Goal: Navigation & Orientation: Understand site structure

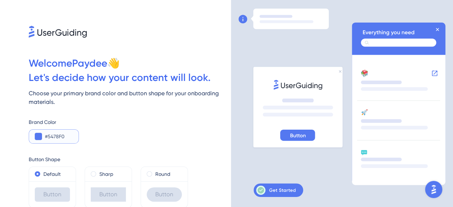
click at [38, 139] on button at bounding box center [38, 136] width 7 height 7
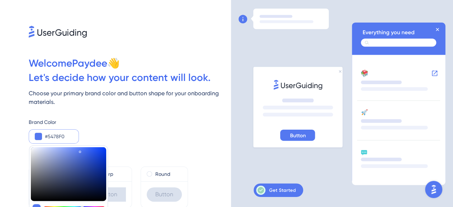
type input "#777f9b"
type input "#777F9B"
type input "#111935"
type input "#000000"
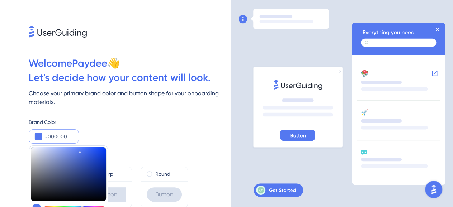
type input "#000000"
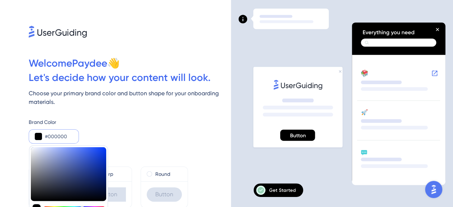
drag, startPoint x: 120, startPoint y: 218, endPoint x: 127, endPoint y: 224, distance: 9.1
click at [164, 120] on div "Brand Color" at bounding box center [130, 122] width 202 height 9
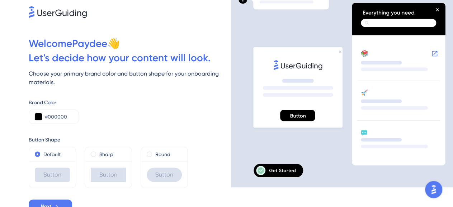
scroll to position [26, 0]
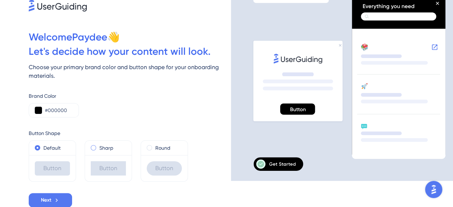
click at [105, 148] on label "Sharp" at bounding box center [106, 148] width 14 height 9
click at [157, 143] on div "Round" at bounding box center [164, 148] width 47 height 14
click at [42, 151] on div "Default" at bounding box center [52, 148] width 35 height 9
click at [53, 200] on button "Next" at bounding box center [50, 200] width 43 height 14
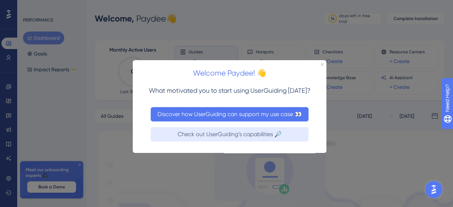
click at [221, 116] on button "Discover how UserGuiding can support my use case 👀" at bounding box center [230, 114] width 158 height 14
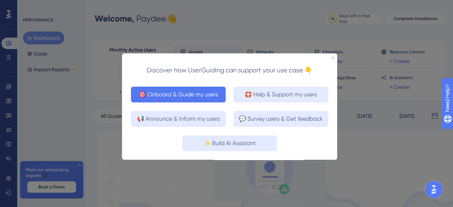
click at [181, 94] on button "🎯 Onboard & Guide my users" at bounding box center [178, 94] width 95 height 16
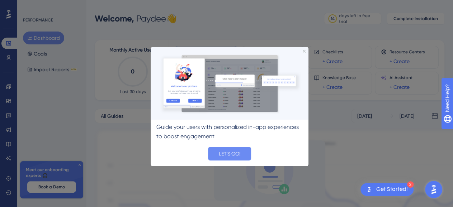
click at [230, 151] on button "LET'S GO!" at bounding box center [229, 154] width 43 height 14
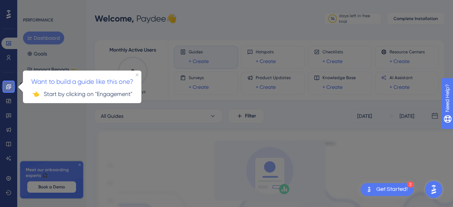
click at [8, 88] on icon at bounding box center [8, 86] width 5 height 5
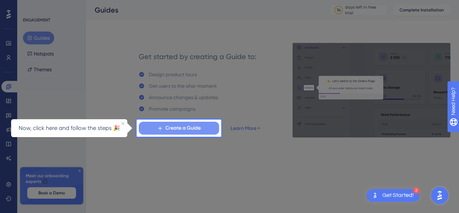
click at [178, 127] on span "Create a Guide" at bounding box center [182, 128] width 35 height 9
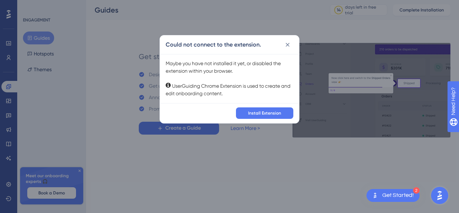
click at [277, 113] on div "✨ Save My Spot!✨" at bounding box center [230, 95] width 459 height 213
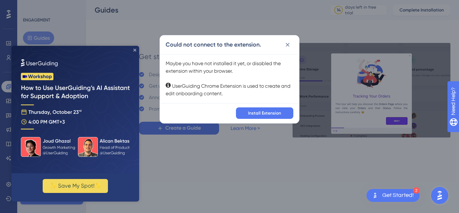
drag, startPoint x: 134, startPoint y: 52, endPoint x: 143, endPoint y: 230, distance: 178.3
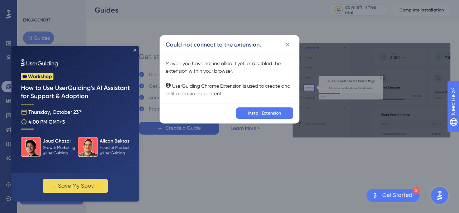
click at [134, 52] on icon "Close Preview" at bounding box center [134, 50] width 3 height 3
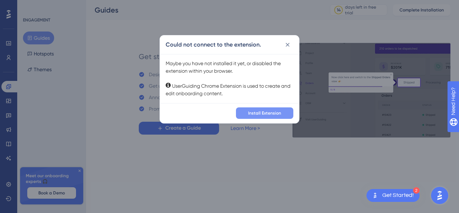
click at [267, 115] on span "Install Extension" at bounding box center [264, 113] width 33 height 6
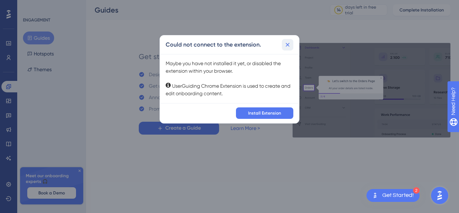
click at [290, 45] on icon at bounding box center [287, 44] width 7 height 7
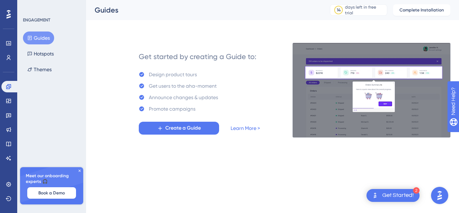
click at [399, 196] on div "Get Started!" at bounding box center [398, 196] width 32 height 8
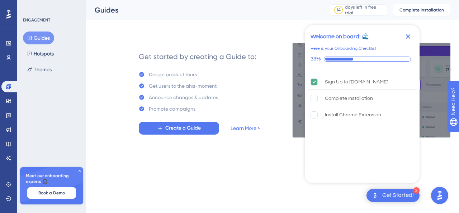
click at [399, 195] on div "Get Started!" at bounding box center [398, 196] width 32 height 8
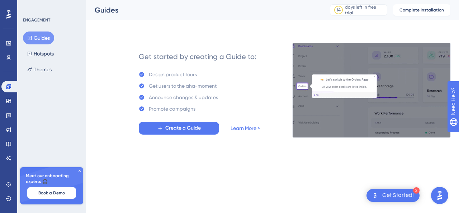
click at [399, 195] on div "Get Started!" at bounding box center [398, 196] width 32 height 8
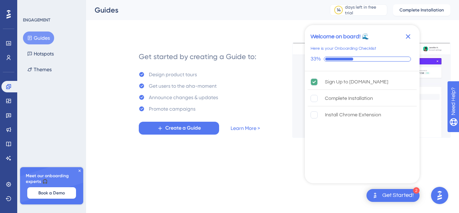
click at [399, 195] on div "Get Started!" at bounding box center [398, 196] width 32 height 8
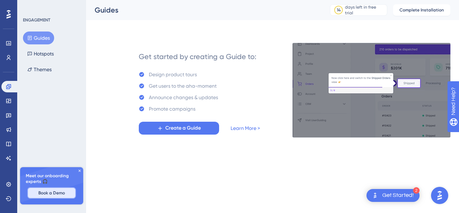
click at [57, 191] on span "Book a Demo" at bounding box center [51, 193] width 27 height 6
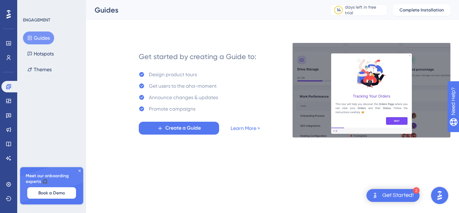
drag, startPoint x: 152, startPoint y: 77, endPoint x: 225, endPoint y: 103, distance: 77.4
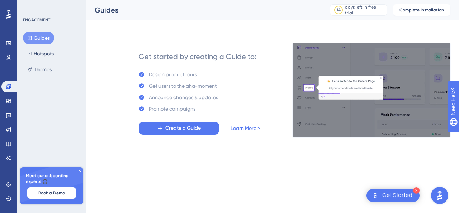
click at [227, 103] on div "Get started by creating a Guide to: Design product tours Get users to the aha-m…" at bounding box center [199, 90] width 121 height 89
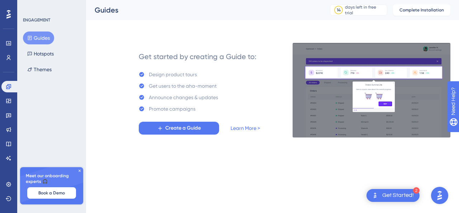
click at [163, 104] on div "Design product tours Get users to the aha-moment Announce changes & updates Pro…" at bounding box center [178, 91] width 79 height 43
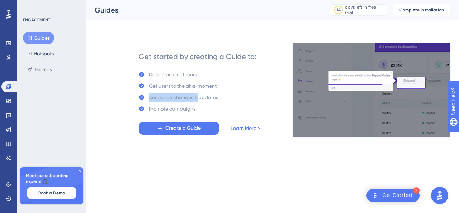
drag, startPoint x: 174, startPoint y: 90, endPoint x: 198, endPoint y: 103, distance: 27.3
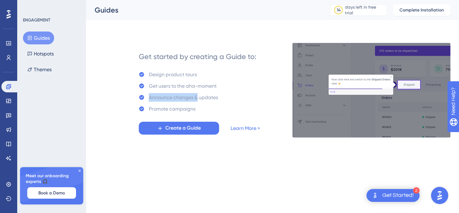
click at [198, 101] on div "Design product tours Get users to the aha-moment Announce changes & updates Pro…" at bounding box center [178, 91] width 79 height 43
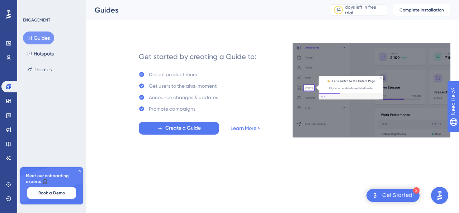
click at [209, 0] on html "2 Get Started! Performance Users Engagement Widgets Feedback Product Updates Kn…" at bounding box center [229, 0] width 459 height 0
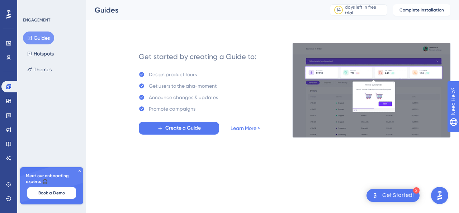
click at [408, 200] on div "Get Started!" at bounding box center [398, 196] width 32 height 8
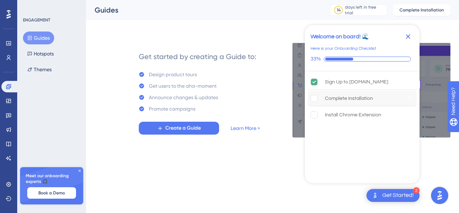
click at [394, 101] on div "Complete Installation" at bounding box center [362, 99] width 109 height 16
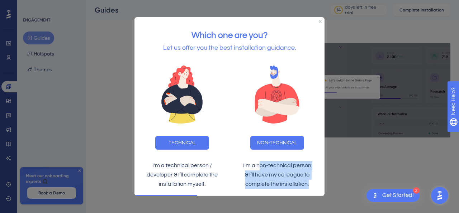
drag, startPoint x: 260, startPoint y: 166, endPoint x: 321, endPoint y: 184, distance: 63.5
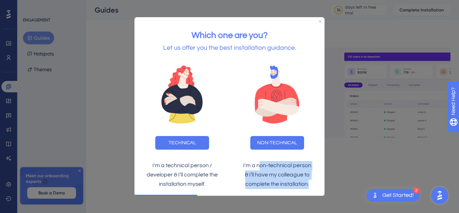
click at [321, 184] on div "I'm a non-technical person & I’ll have my colleague to complete the installatio…" at bounding box center [276, 175] width 95 height 39
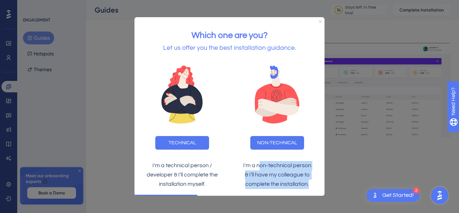
click at [321, 22] on icon "Close Preview" at bounding box center [320, 21] width 3 height 3
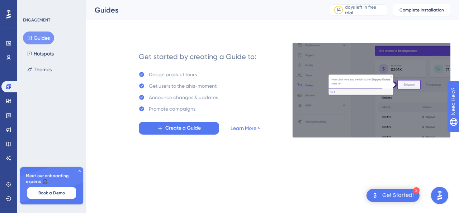
click at [411, 194] on div "Get Started!" at bounding box center [398, 196] width 32 height 8
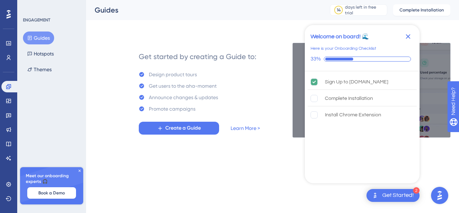
click at [242, 0] on html "2 Get Started! Welcome on board! 🌊 Here is your Onboarding Checklist 33% Sign U…" at bounding box center [229, 0] width 459 height 0
click at [408, 37] on icon "Close Checklist" at bounding box center [408, 36] width 5 height 5
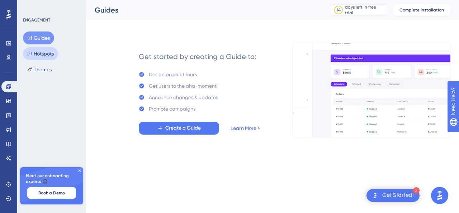
click at [43, 52] on button "Hotspots" at bounding box center [40, 53] width 35 height 13
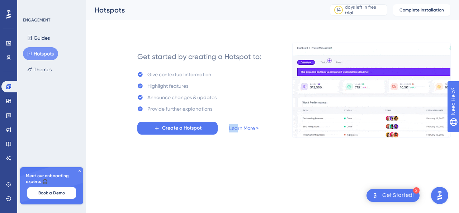
drag, startPoint x: 153, startPoint y: 74, endPoint x: 222, endPoint y: 83, distance: 69.7
click at [238, 112] on div "Get started by creating a Hotspot to: Give contextual information Highlight fea…" at bounding box center [199, 90] width 124 height 89
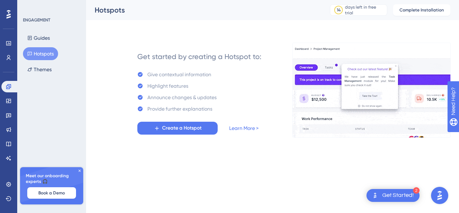
click at [222, 83] on div "Get started by creating a Hotspot to: Give contextual information Highlight fea…" at bounding box center [199, 90] width 124 height 89
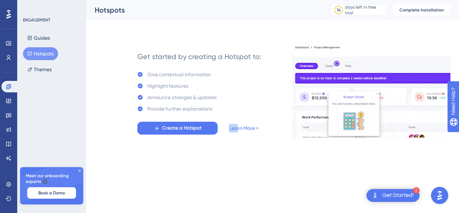
drag, startPoint x: 150, startPoint y: 85, endPoint x: 238, endPoint y: 104, distance: 90.3
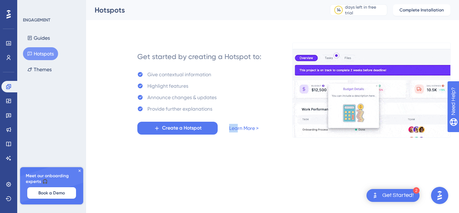
click at [238, 104] on div "Get started by creating a Hotspot to: Give contextual information Highlight fea…" at bounding box center [199, 90] width 124 height 89
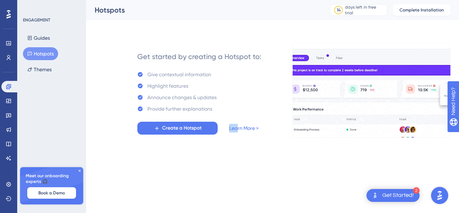
click at [238, 101] on div "Get started by creating a Hotspot to: Give contextual information Highlight fea…" at bounding box center [199, 90] width 124 height 89
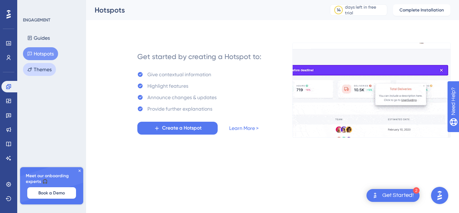
click at [38, 69] on button "Themes" at bounding box center [39, 69] width 33 height 13
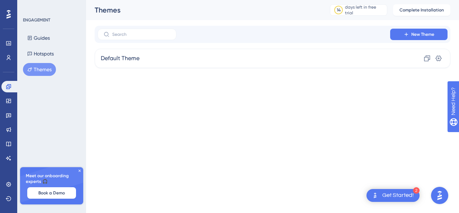
click at [79, 170] on icon at bounding box center [79, 171] width 4 height 4
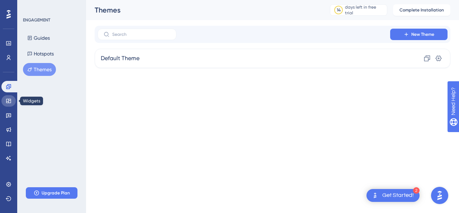
click at [7, 100] on icon at bounding box center [9, 101] width 6 height 6
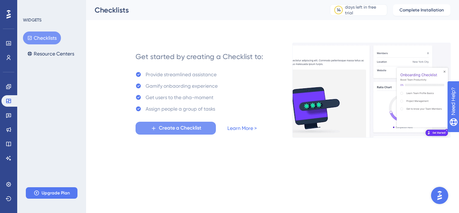
click at [178, 129] on span "Create a Checklist" at bounding box center [180, 128] width 42 height 9
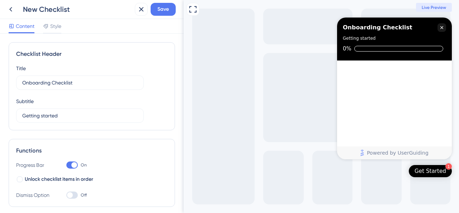
click at [443, 27] on icon "Close Checklist" at bounding box center [441, 27] width 3 height 3
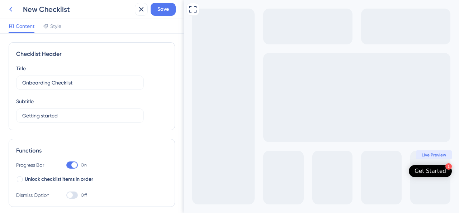
click at [13, 11] on icon at bounding box center [10, 9] width 9 height 9
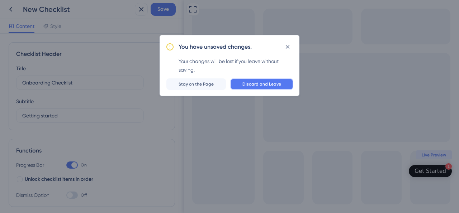
click at [253, 86] on span "Discard and Leave" at bounding box center [261, 84] width 39 height 6
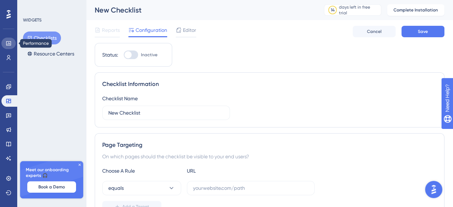
click at [8, 46] on icon at bounding box center [9, 43] width 6 height 6
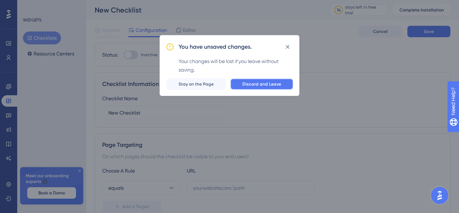
click at [257, 84] on span "Discard and Leave" at bounding box center [261, 84] width 39 height 6
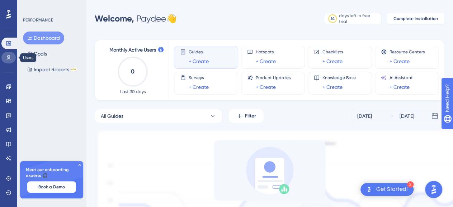
click at [10, 59] on icon at bounding box center [9, 57] width 4 height 5
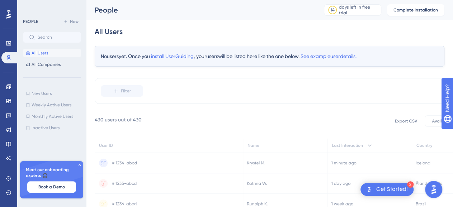
click at [80, 165] on icon at bounding box center [79, 165] width 4 height 4
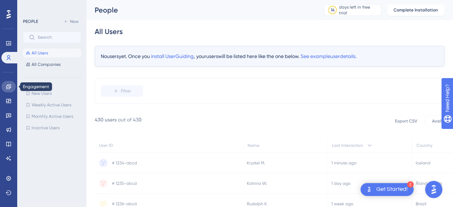
click at [7, 86] on icon at bounding box center [9, 87] width 6 height 6
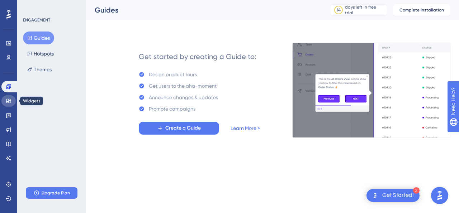
click at [9, 101] on icon at bounding box center [8, 101] width 5 height 4
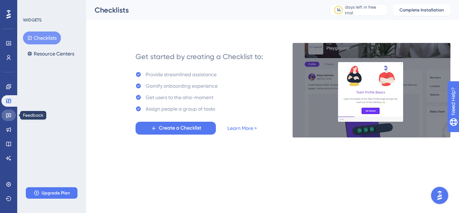
click at [7, 116] on icon at bounding box center [9, 116] width 6 height 6
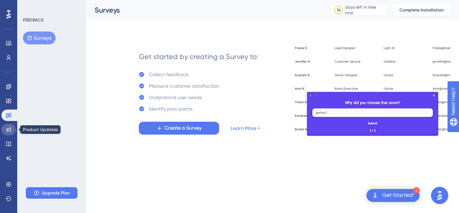
click at [8, 131] on icon at bounding box center [9, 130] width 6 height 6
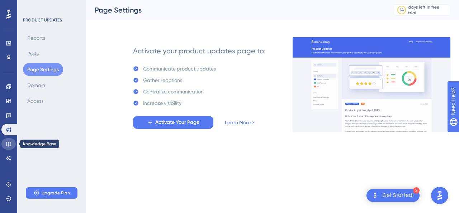
click at [8, 142] on icon at bounding box center [8, 144] width 5 height 5
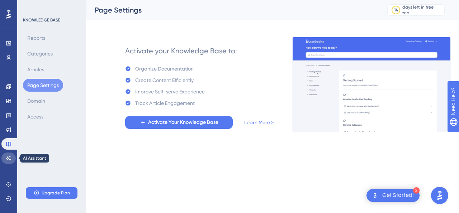
click at [7, 158] on icon at bounding box center [8, 158] width 5 height 5
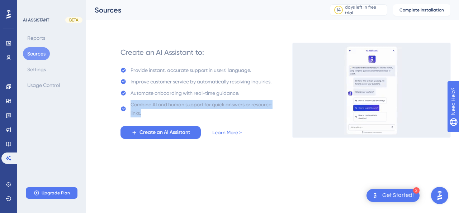
drag, startPoint x: 138, startPoint y: 70, endPoint x: 267, endPoint y: 115, distance: 136.6
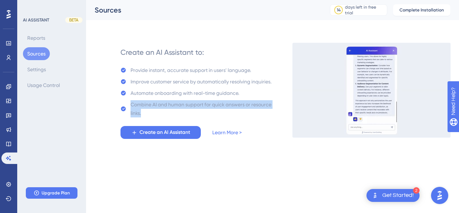
click at [267, 115] on div "Provide instant, accurate support in users' language. Improve customer service …" at bounding box center [199, 92] width 158 height 52
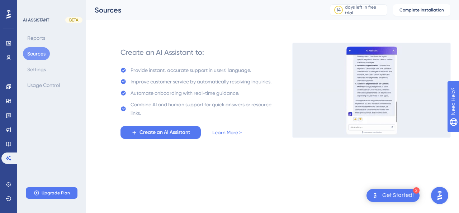
click at [245, 0] on html "2 Get Started! Performance Users Engagement Widgets Feedback Product Updates Kn…" at bounding box center [229, 0] width 459 height 0
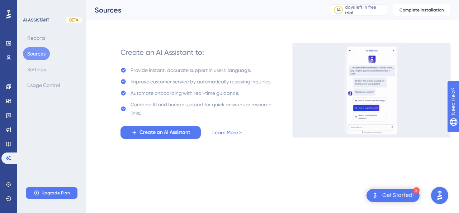
click at [221, 134] on link "Learn More >" at bounding box center [226, 132] width 29 height 9
click at [10, 186] on icon at bounding box center [9, 185] width 6 height 6
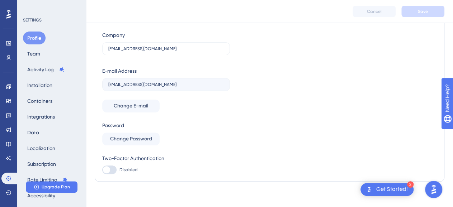
scroll to position [61, 0]
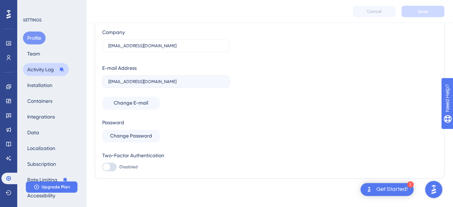
click at [40, 67] on button "Activity Log" at bounding box center [46, 69] width 46 height 13
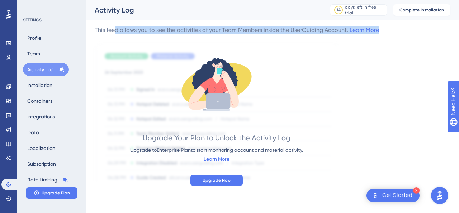
drag, startPoint x: 116, startPoint y: 28, endPoint x: 328, endPoint y: 154, distance: 246.8
click at [386, 153] on div "This feed allows you to see the activities of your Team Members inside the User…" at bounding box center [273, 104] width 356 height 156
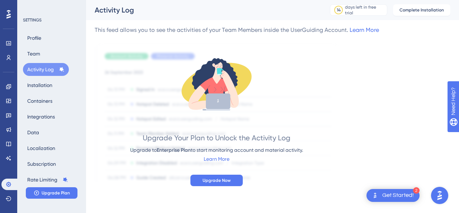
click at [328, 152] on div at bounding box center [217, 112] width 244 height 139
click at [364, 10] on div "days left in free trial" at bounding box center [365, 9] width 40 height 11
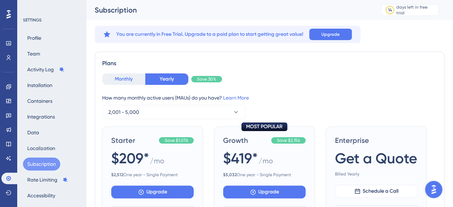
click at [128, 78] on button "Monthly" at bounding box center [123, 78] width 43 height 11
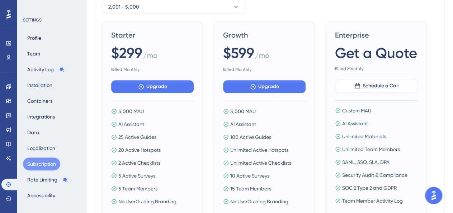
scroll to position [112, 0]
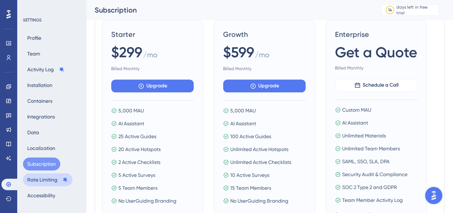
click at [33, 179] on button "Rate Limiting" at bounding box center [47, 179] width 49 height 13
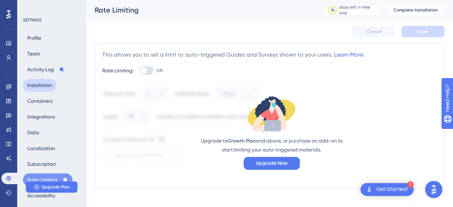
click at [40, 86] on button "Installation" at bounding box center [40, 85] width 34 height 13
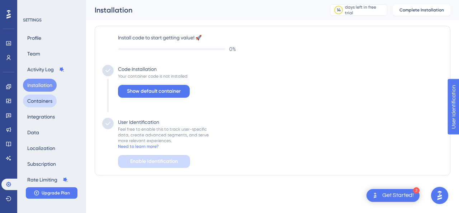
click at [43, 98] on button "Containers" at bounding box center [40, 101] width 34 height 13
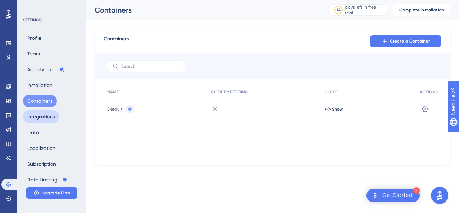
click at [32, 119] on button "Integrations" at bounding box center [41, 116] width 36 height 13
